Goal: Check status

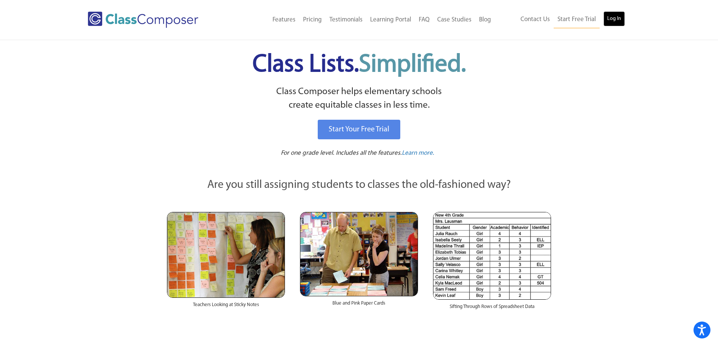
click at [607, 14] on link "Log In" at bounding box center [613, 18] width 21 height 15
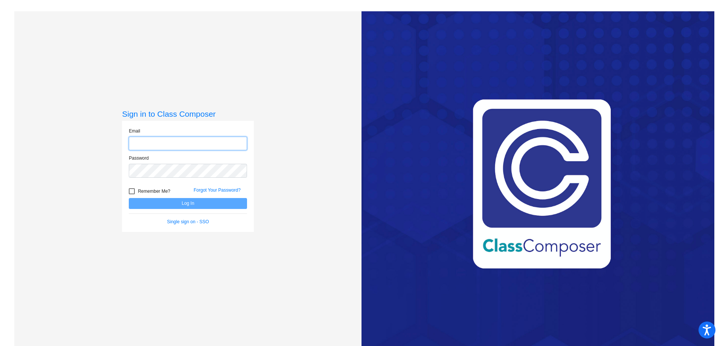
type input "[EMAIL_ADDRESS][PERSON_NAME][DOMAIN_NAME]"
click at [189, 206] on button "Log In" at bounding box center [188, 203] width 118 height 11
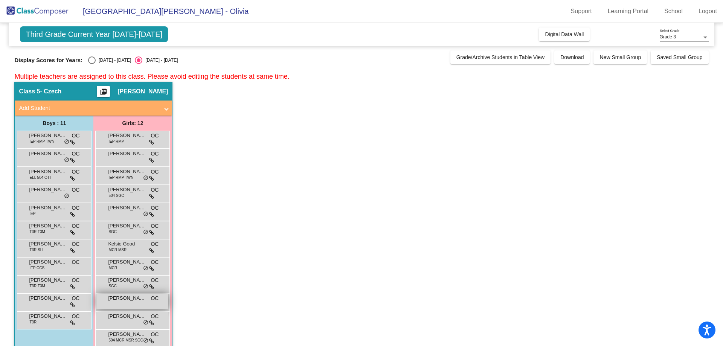
click at [128, 298] on span "Penelope Reppas" at bounding box center [127, 299] width 38 height 8
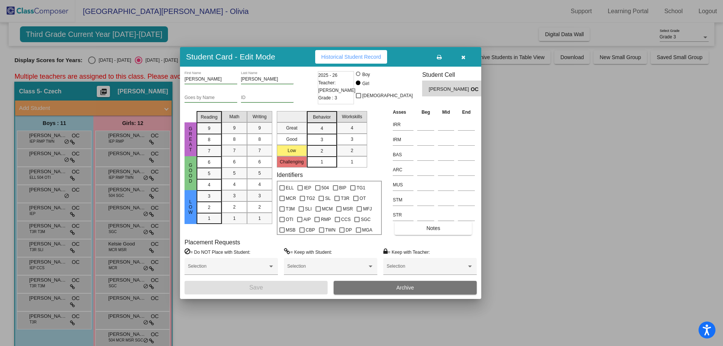
click at [359, 55] on span "Historical Student Record" at bounding box center [351, 57] width 60 height 6
click at [463, 55] on icon "button" at bounding box center [463, 57] width 4 height 5
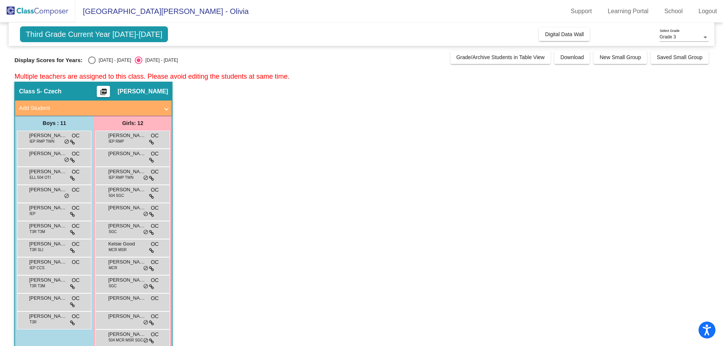
click at [556, 229] on app-classroom "Class 5 - Czech picture_as_pdf Olivia Czech Add Student First Name Last Name St…" at bounding box center [361, 221] width 694 height 278
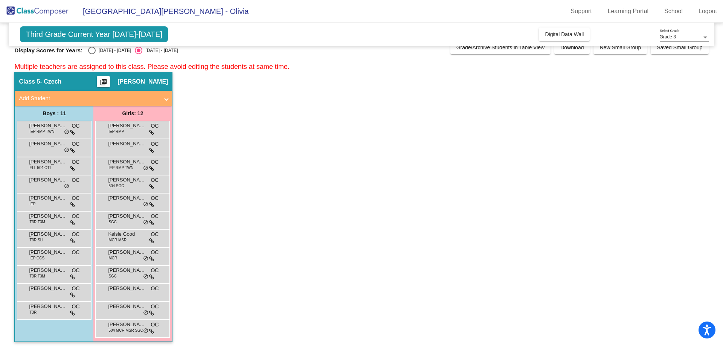
scroll to position [14, 0]
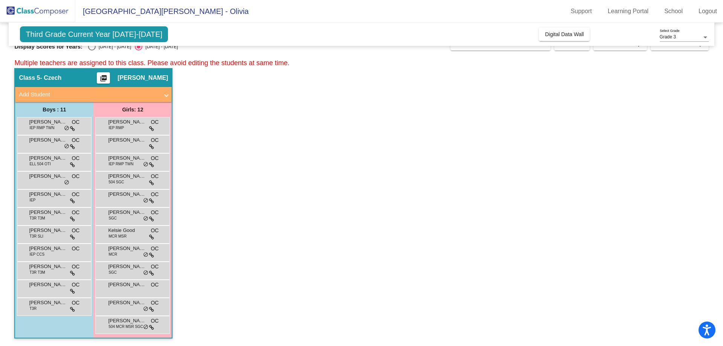
click at [124, 170] on div "Brynn Othen IEP RMP TWN OC lock do_not_disturb_alt" at bounding box center [132, 162] width 75 height 18
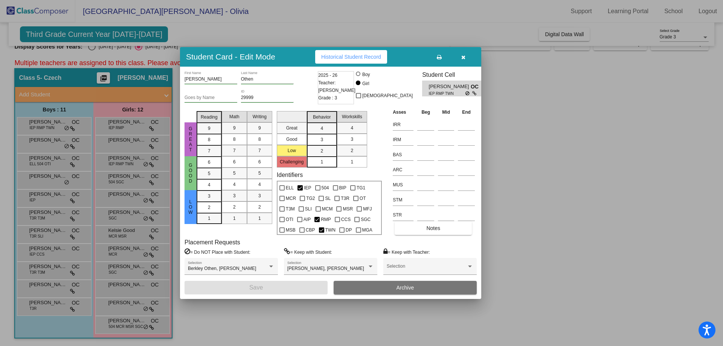
click at [460, 61] on button "button" at bounding box center [463, 57] width 24 height 14
